Goal: Find specific page/section: Find specific page/section

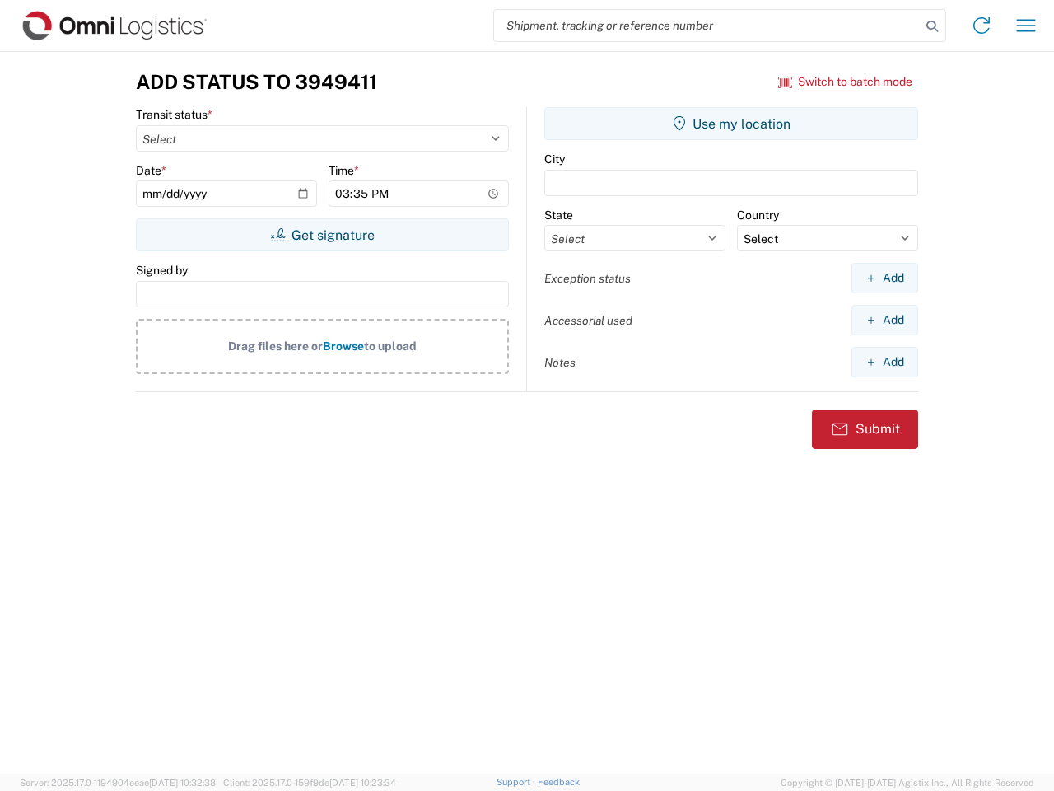
click at [708, 26] on input "search" at bounding box center [707, 25] width 427 height 31
click at [932, 26] on icon at bounding box center [932, 26] width 23 height 23
click at [982, 26] on icon at bounding box center [982, 25] width 26 height 26
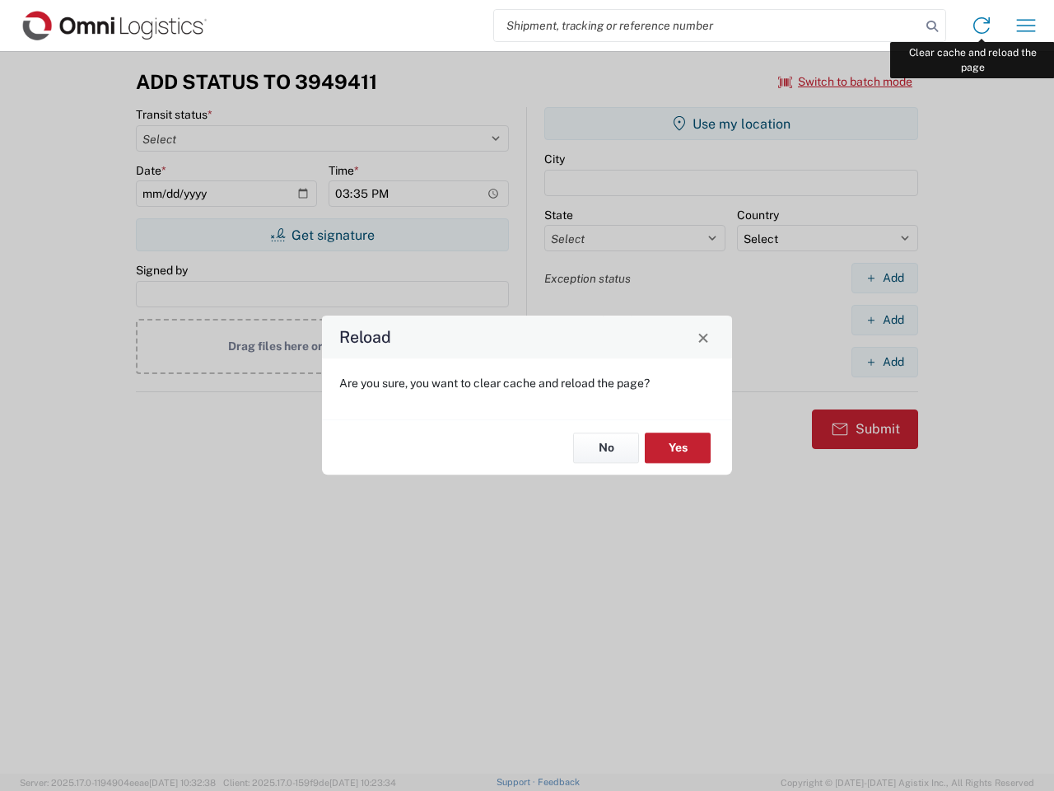
click at [1026, 26] on div "Reload Are you sure, you want to clear cache and reload the page? No Yes" at bounding box center [527, 395] width 1054 height 791
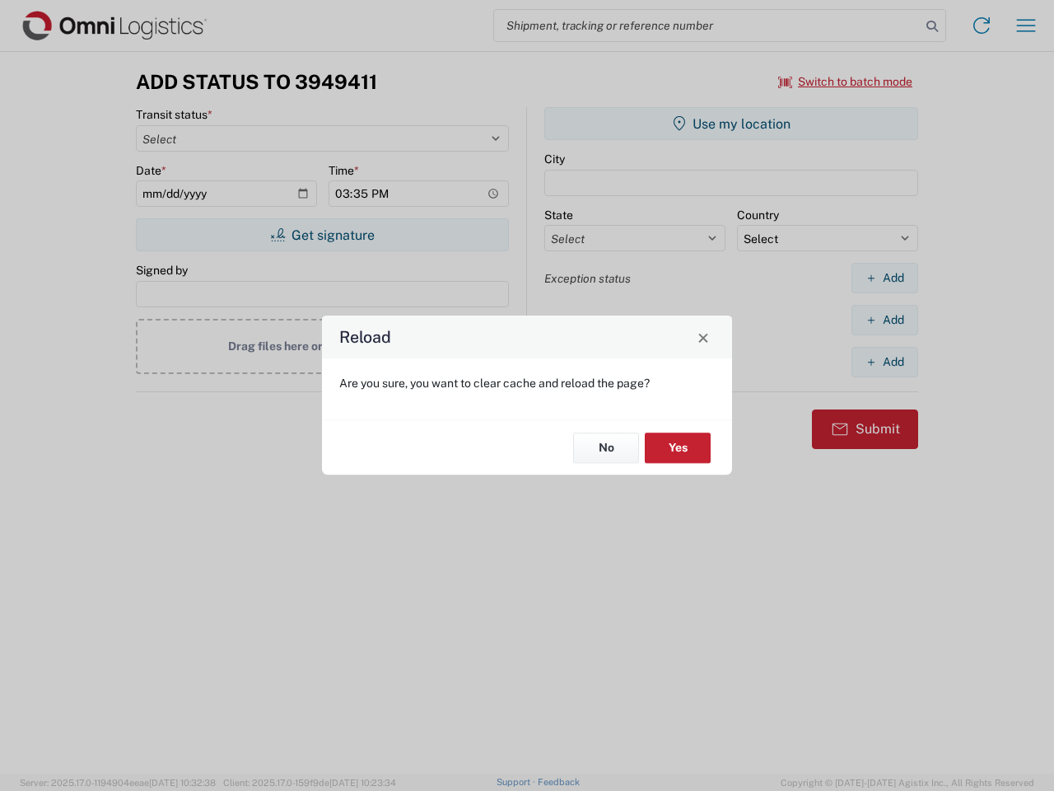
click at [846, 82] on div "Reload Are you sure, you want to clear cache and reload the page? No Yes" at bounding box center [527, 395] width 1054 height 791
click at [322, 235] on div "Reload Are you sure, you want to clear cache and reload the page? No Yes" at bounding box center [527, 395] width 1054 height 791
click at [731, 124] on div "Reload Are you sure, you want to clear cache and reload the page? No Yes" at bounding box center [527, 395] width 1054 height 791
click at [885, 278] on div "Reload Are you sure, you want to clear cache and reload the page? No Yes" at bounding box center [527, 395] width 1054 height 791
click at [885, 320] on div "Reload Are you sure, you want to clear cache and reload the page? No Yes" at bounding box center [527, 395] width 1054 height 791
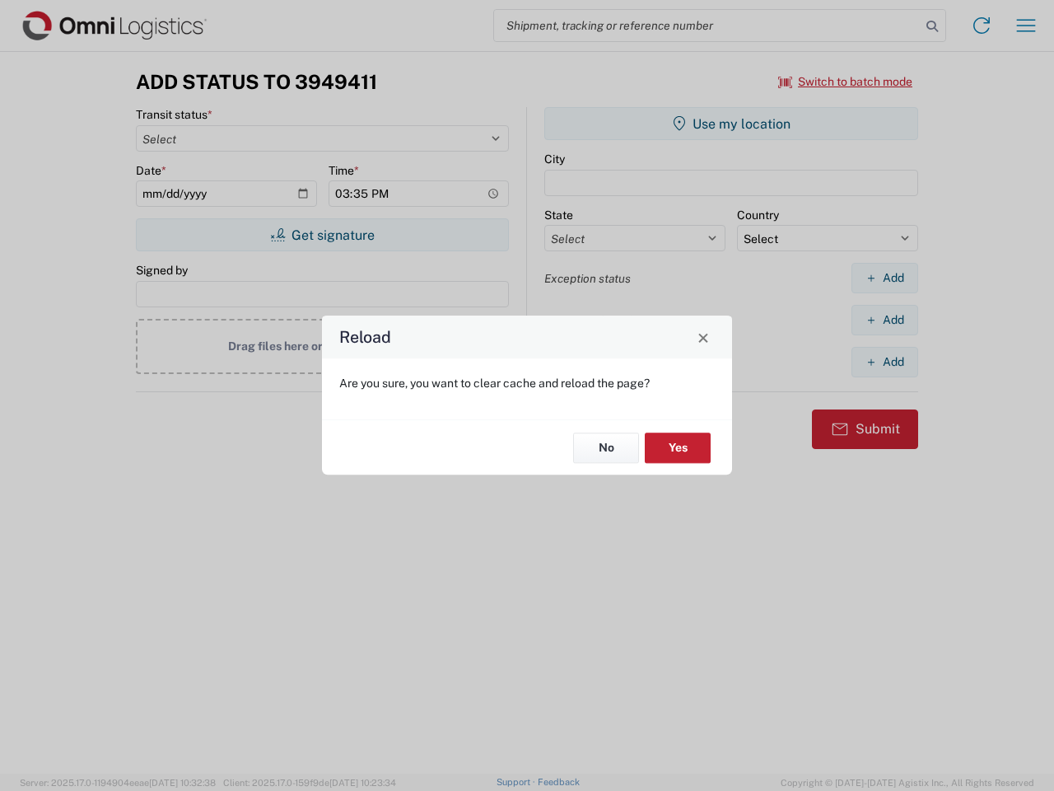
click at [885, 362] on div "Reload Are you sure, you want to clear cache and reload the page? No Yes" at bounding box center [527, 395] width 1054 height 791
